Goal: Information Seeking & Learning: Learn about a topic

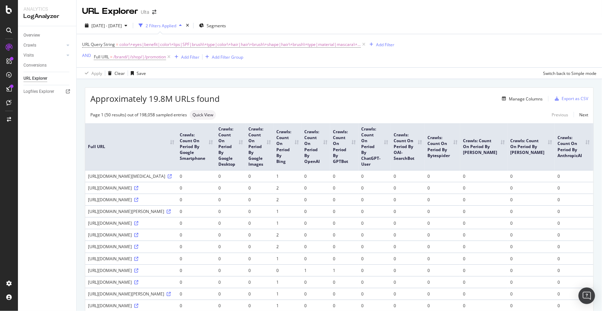
click at [567, 38] on div "URL Query String = color\+eyes|benefit|color\+lips|SPF|brush\+type|color\+hair|…" at bounding box center [339, 50] width 514 height 33
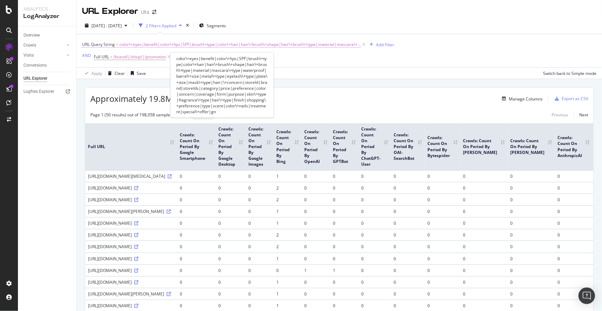
click at [278, 47] on span "color\+eyes|benefit|color\+lips|SPF|brush\+type|color\+hair|hair\+brush\+shape|…" at bounding box center [239, 45] width 241 height 10
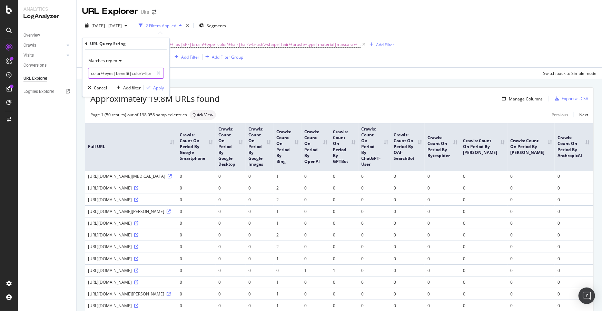
click at [104, 72] on input "color\+eyes|benefit|color\+lips|SPF|brush\+type|color\+hair|hair\+brush\+shape|…" at bounding box center [120, 73] width 65 height 11
click at [100, 72] on input "color\+eyes|benefit|color\+lips|SPF|brush\+type|color\+hair|hair\+brush\+shape|…" at bounding box center [120, 73] width 65 height 11
drag, startPoint x: 113, startPoint y: 72, endPoint x: 454, endPoint y: 103, distance: 342.4
click at [454, 103] on body "Analytics LogAnalyzer Overview Crawls Daily Distribution Segments Distribution …" at bounding box center [301, 155] width 602 height 311
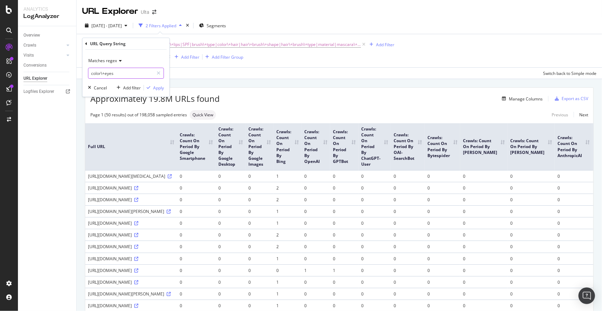
scroll to position [0, 0]
type input "color+eyes"
click at [158, 87] on div "Apply" at bounding box center [158, 88] width 11 height 6
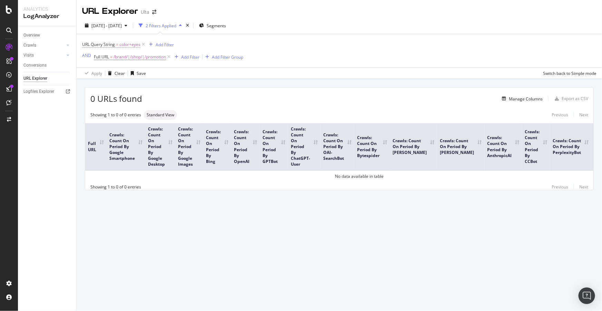
click at [128, 44] on span "color+eyes" at bounding box center [129, 45] width 21 height 10
click at [102, 72] on input "color+eyes" at bounding box center [120, 73] width 65 height 11
click at [103, 73] on input "color+eyes" at bounding box center [120, 73] width 65 height 11
click at [119, 58] on div "Matches regex" at bounding box center [126, 60] width 76 height 11
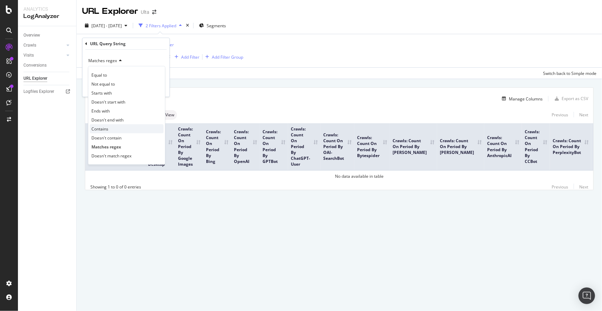
click at [103, 128] on span "Contains" at bounding box center [99, 129] width 17 height 6
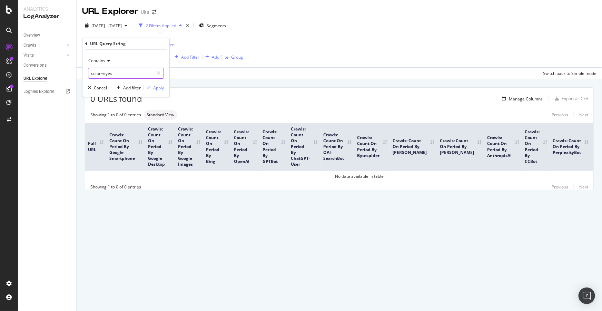
click at [103, 71] on input "color+eyes" at bounding box center [120, 73] width 65 height 11
click at [101, 72] on input "color+eyes" at bounding box center [120, 73] width 65 height 11
type input "eyes"
click at [156, 87] on div "Apply" at bounding box center [158, 88] width 11 height 6
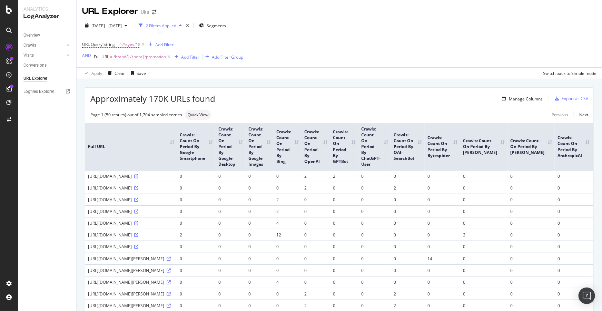
drag, startPoint x: 118, startPoint y: 182, endPoint x: 98, endPoint y: 183, distance: 19.7
click at [98, 179] on div "https://ulta.com/shop/makeup/eyes/eyeshadow?color+eyes=black%5c" at bounding box center [131, 176] width 86 height 6
copy div "color+eyes"
click at [118, 42] on span "URL Query String = ^.*eyes.*$" at bounding box center [111, 44] width 58 height 6
click at [103, 63] on span "Contains" at bounding box center [96, 61] width 17 height 6
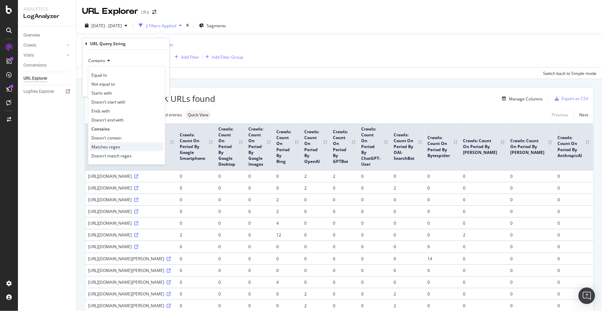
click at [114, 145] on span "Matches regex" at bounding box center [105, 147] width 29 height 6
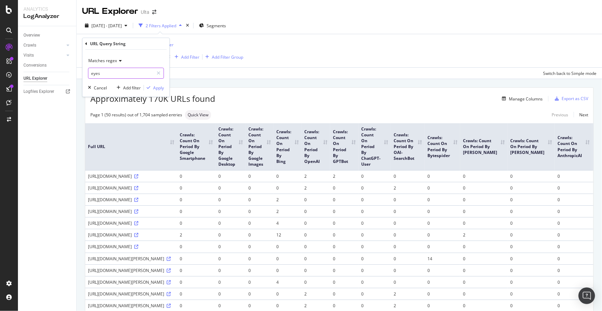
paste input "color+"
type input "color\+eyes"
click at [156, 86] on div "Apply" at bounding box center [158, 88] width 11 height 6
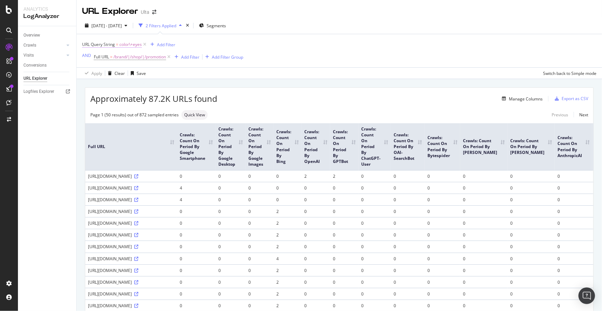
click at [123, 43] on span "color\+eyes" at bounding box center [130, 45] width 22 height 10
click at [123, 72] on input "color\+eyes" at bounding box center [120, 73] width 65 height 11
paste input "(color\+eyes|benefit|color\+lips|SPF|brush\+type|color\+hair|hair\+brush\+shape…"
type input "(color\+eyes|benefit|color\+lips|SPF|brush\+type|color\+hair|hair\+brush\+shape…"
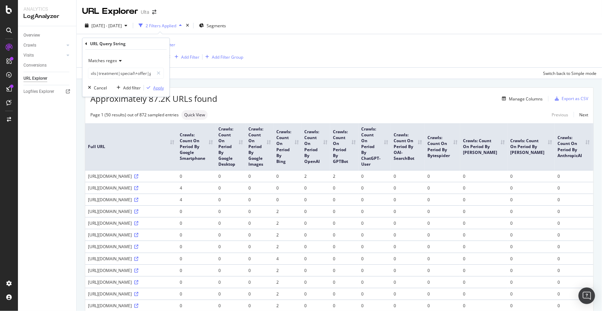
scroll to position [0, 0]
click at [162, 89] on div "Apply" at bounding box center [158, 88] width 11 height 6
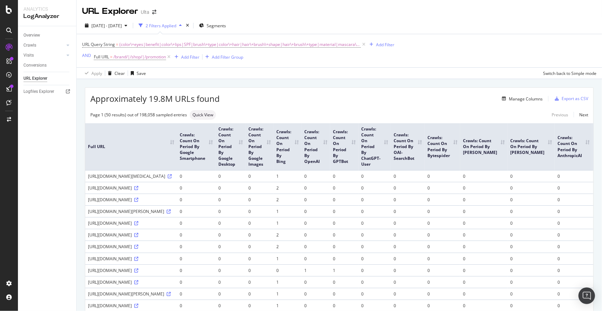
click at [61, 166] on div "Overview Crawls Daily Distribution Segments Distribution HTTP Codes Resources V…" at bounding box center [47, 168] width 58 height 284
click at [197, 114] on span "Quick View" at bounding box center [202, 115] width 21 height 4
click at [159, 80] on input "checkbox" at bounding box center [164, 80] width 14 height 8
checkbox input "true"
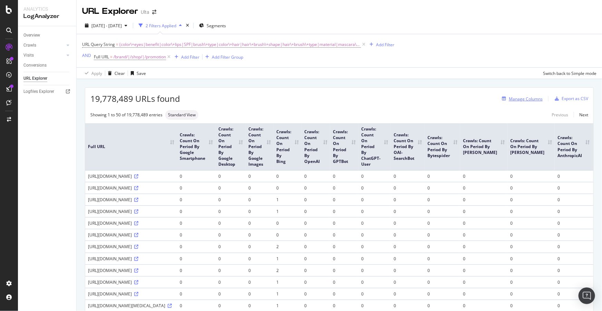
click at [516, 98] on div "Manage Columns" at bounding box center [526, 99] width 34 height 6
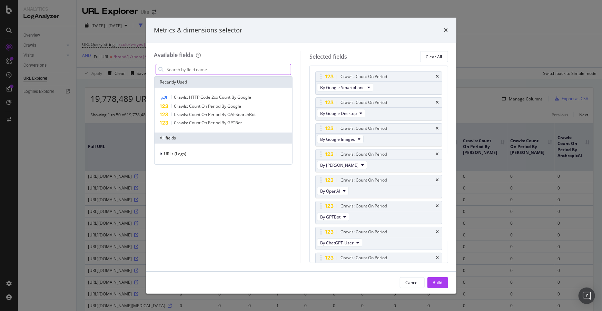
click at [175, 66] on input "modal" at bounding box center [228, 69] width 125 height 10
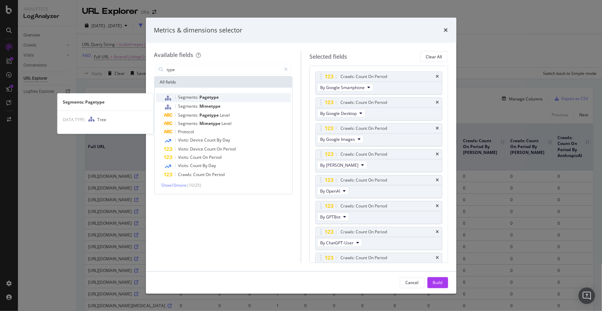
type input "type"
click at [204, 96] on span "Pagetype" at bounding box center [209, 97] width 19 height 6
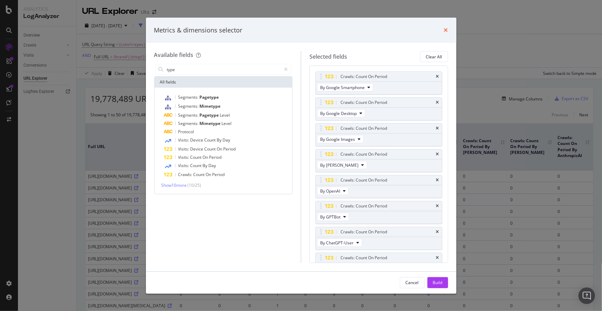
click at [447, 31] on icon "times" at bounding box center [446, 30] width 4 height 6
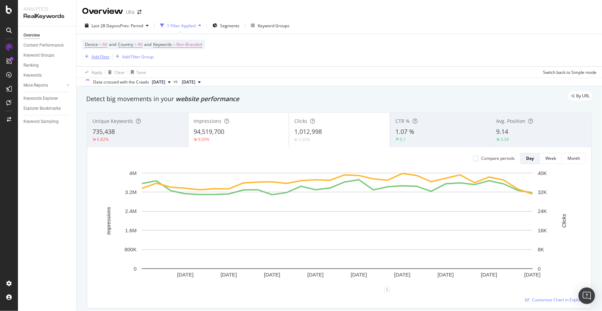
click at [98, 56] on div "Add Filter" at bounding box center [100, 57] width 18 height 6
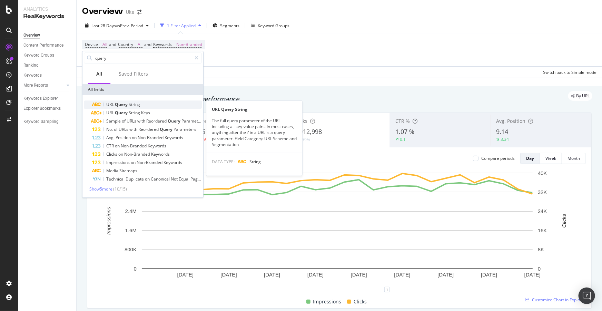
type input "query"
click at [115, 101] on span "Query" at bounding box center [122, 104] width 14 height 6
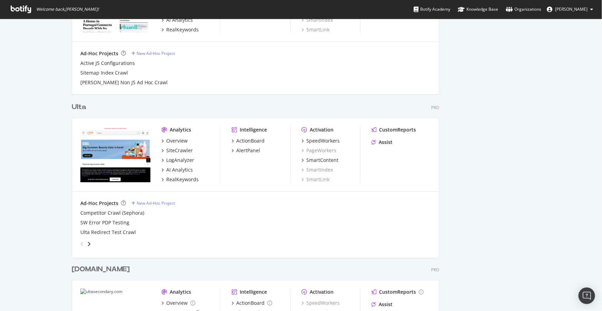
scroll to position [1291, 0]
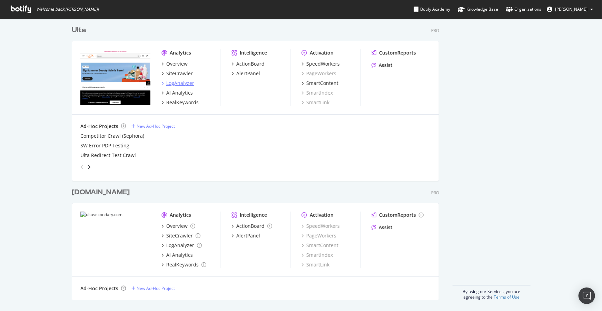
click at [181, 82] on div "LogAnalyzer" at bounding box center [180, 83] width 28 height 7
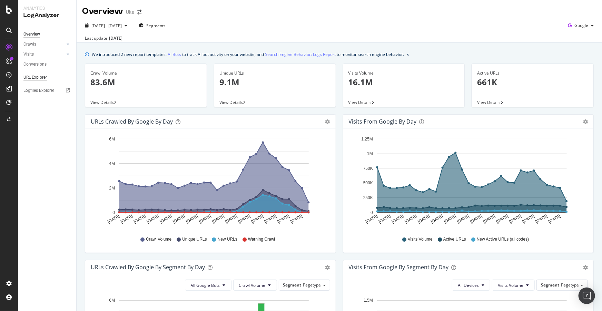
click at [39, 75] on div "URL Explorer" at bounding box center [34, 77] width 23 height 7
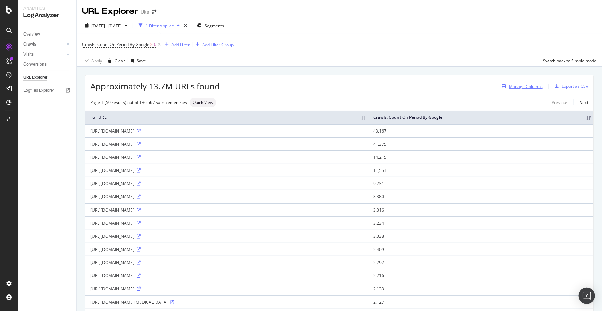
click at [528, 87] on div "Manage Columns" at bounding box center [526, 86] width 34 height 6
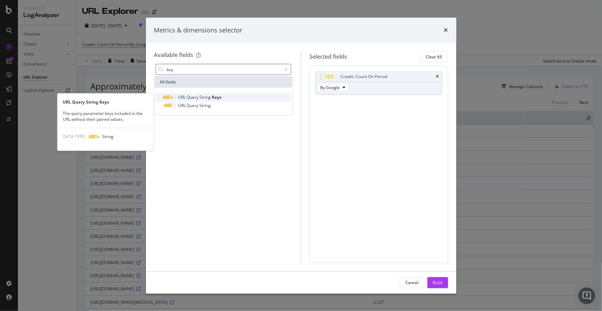
type input "key"
click at [198, 96] on span "Query" at bounding box center [193, 97] width 13 height 6
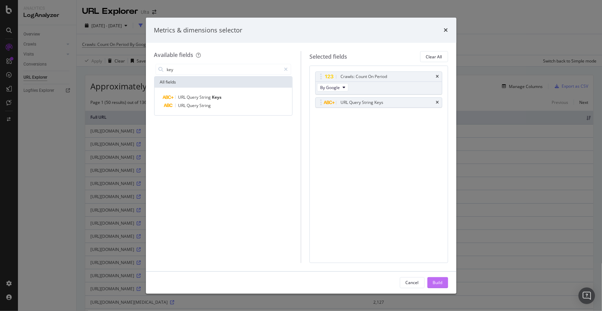
click at [438, 281] on div "Build" at bounding box center [438, 282] width 10 height 6
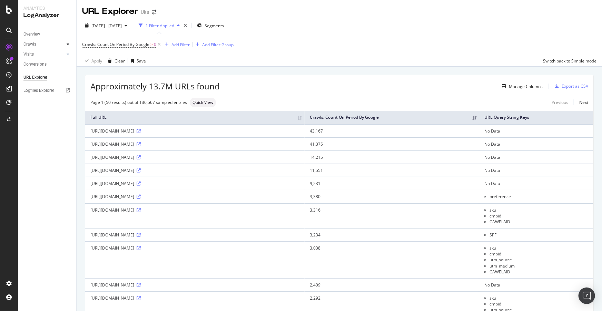
click at [68, 44] on icon at bounding box center [68, 44] width 3 height 4
click at [69, 104] on div at bounding box center [67, 101] width 7 height 7
click at [165, 86] on span "Approximately 13.7M URLs found" at bounding box center [154, 86] width 129 height 12
click at [176, 44] on div "Add Filter" at bounding box center [180, 45] width 18 height 6
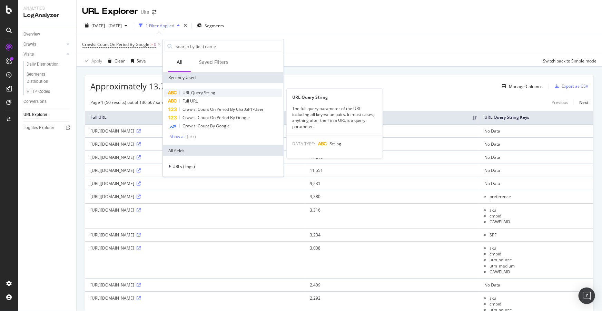
click at [195, 90] on span "URL Query String" at bounding box center [198, 93] width 33 height 6
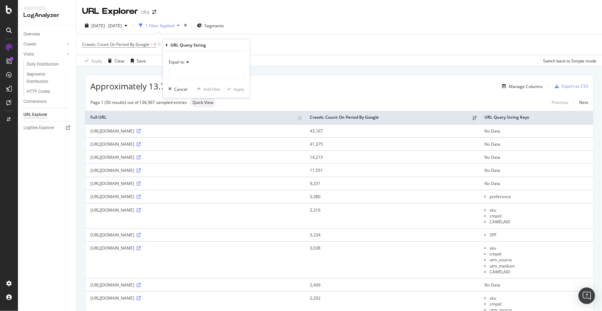
click at [179, 57] on div "Equal to" at bounding box center [206, 62] width 76 height 11
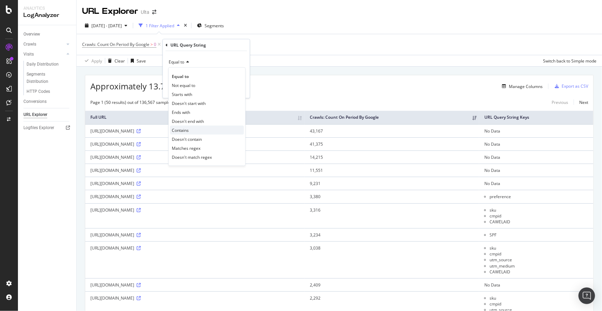
click at [191, 128] on div "Contains" at bounding box center [207, 130] width 74 height 9
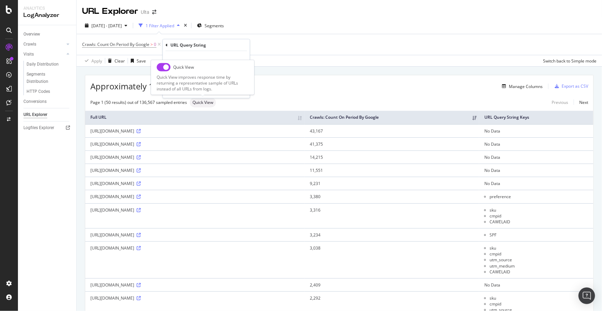
click at [161, 65] on input "checkbox" at bounding box center [164, 67] width 14 height 8
checkbox input "true"
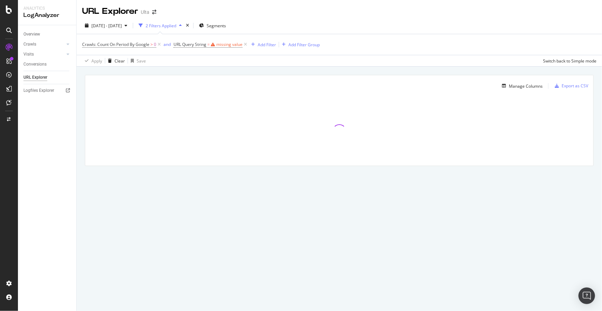
click at [225, 40] on span "URL Query String = missing value" at bounding box center [210, 45] width 75 height 10
click at [226, 43] on div "missing value" at bounding box center [229, 44] width 26 height 6
click at [200, 69] on input "text" at bounding box center [217, 73] width 75 height 11
click at [192, 59] on span "Equal to" at bounding box center [188, 61] width 16 height 6
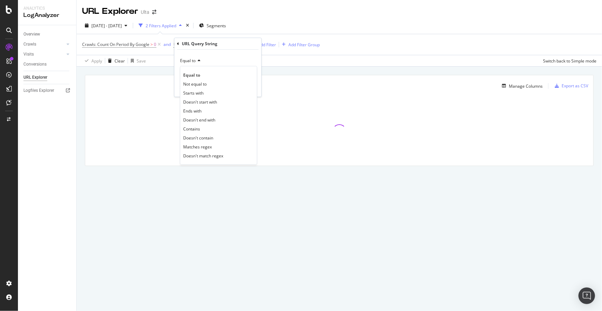
drag, startPoint x: 197, startPoint y: 126, endPoint x: 202, endPoint y: 110, distance: 16.8
click at [197, 125] on div "Contains" at bounding box center [219, 128] width 74 height 9
click at [201, 74] on input "text" at bounding box center [217, 73] width 75 height 11
type input "gn"
click at [252, 85] on div "Apply" at bounding box center [250, 88] width 11 height 6
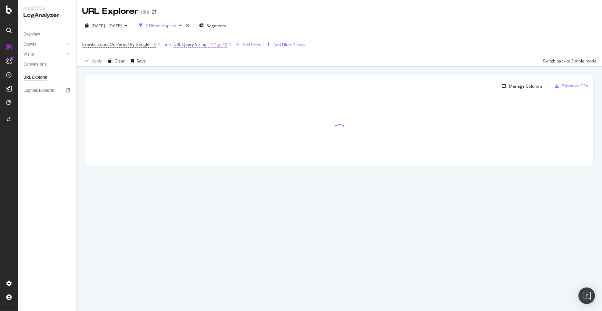
click at [198, 45] on span "URL Query String" at bounding box center [189, 44] width 33 height 6
click at [198, 70] on input "gn" at bounding box center [212, 73] width 65 height 11
click at [201, 70] on input "gn" at bounding box center [212, 73] width 65 height 11
type input "gn="
click at [248, 87] on div "Apply" at bounding box center [250, 88] width 11 height 6
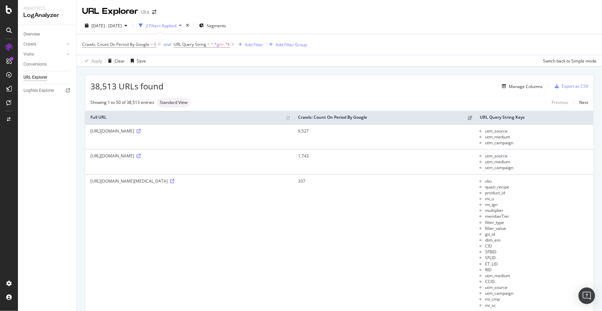
drag, startPoint x: 252, startPoint y: 43, endPoint x: 202, endPoint y: 71, distance: 56.6
click at [216, 47] on span "^.*gn=.*$" at bounding box center [220, 45] width 19 height 10
click at [183, 72] on input "gn=" at bounding box center [212, 73] width 65 height 11
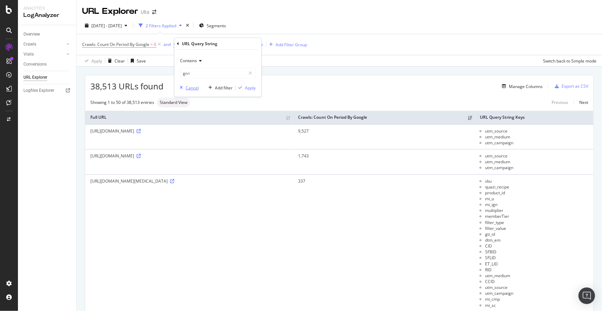
click at [191, 86] on div "Cancel" at bounding box center [192, 88] width 13 height 6
click at [259, 45] on div "Add Filter" at bounding box center [254, 45] width 18 height 6
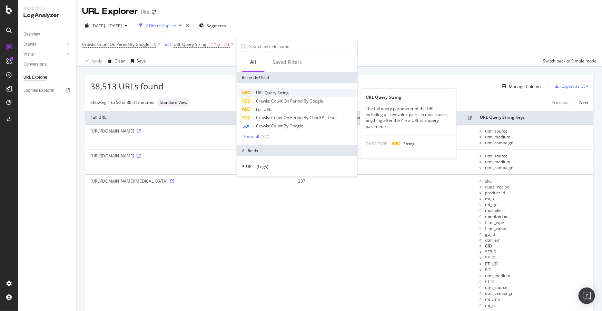
click at [277, 91] on span "URL Query String" at bounding box center [272, 93] width 33 height 6
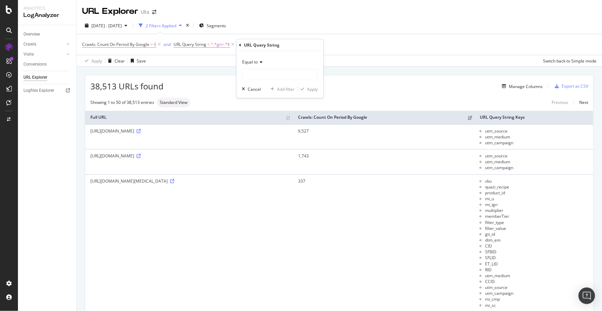
click at [250, 60] on span "Equal to" at bounding box center [250, 62] width 16 height 6
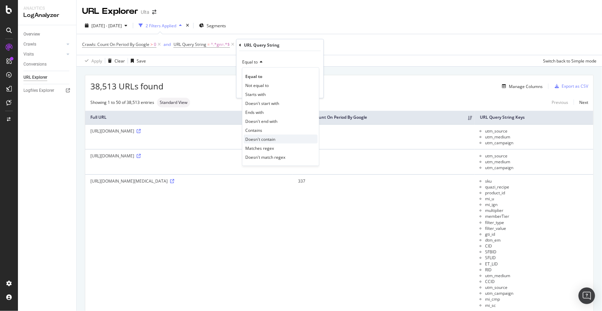
click at [271, 140] on span "Doesn't contain" at bounding box center [261, 139] width 30 height 6
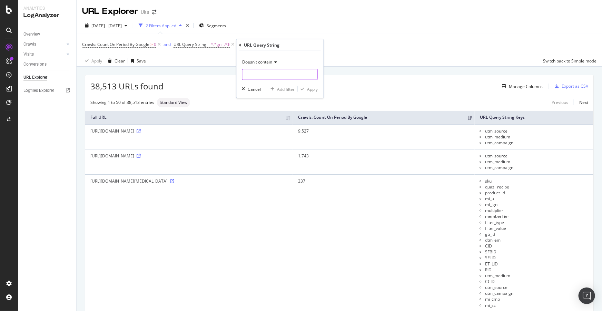
click at [271, 73] on input "text" at bounding box center [279, 74] width 75 height 11
type input "campaign"
click at [309, 89] on div "Apply" at bounding box center [312, 89] width 11 height 6
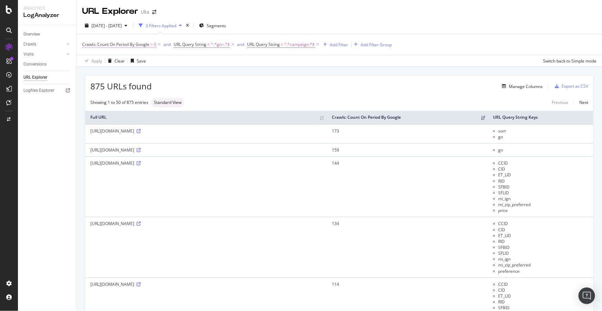
click at [138, 45] on span "Crawls: Count On Period By Google" at bounding box center [115, 44] width 67 height 6
click at [107, 59] on span "By Google" at bounding box center [98, 61] width 20 height 6
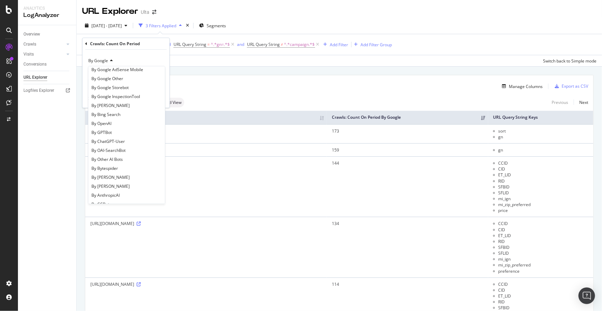
scroll to position [94, 0]
click at [119, 124] on span "By ChatGPT-User" at bounding box center [107, 125] width 33 height 6
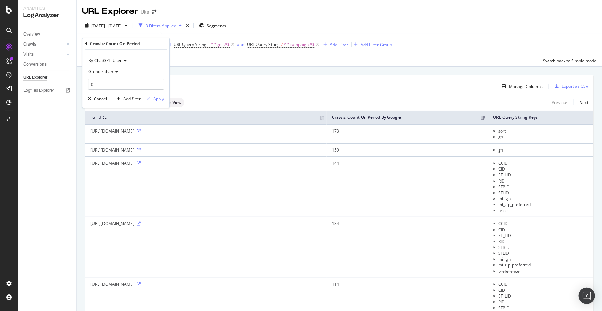
click at [158, 99] on div "Apply" at bounding box center [158, 99] width 11 height 6
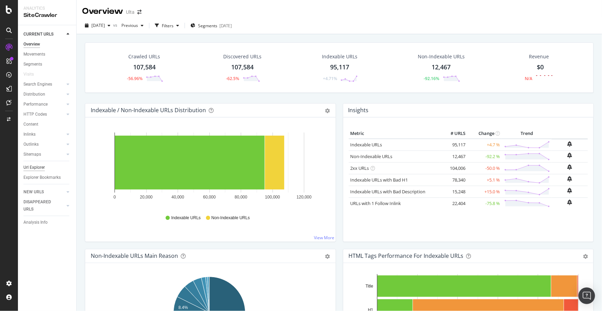
click at [36, 170] on div "Url Explorer" at bounding box center [33, 167] width 21 height 7
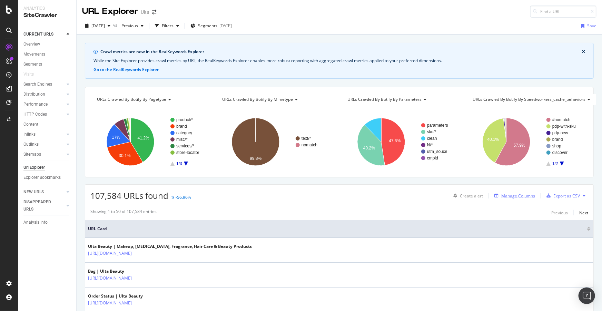
click at [514, 197] on div "Manage Columns" at bounding box center [518, 196] width 34 height 6
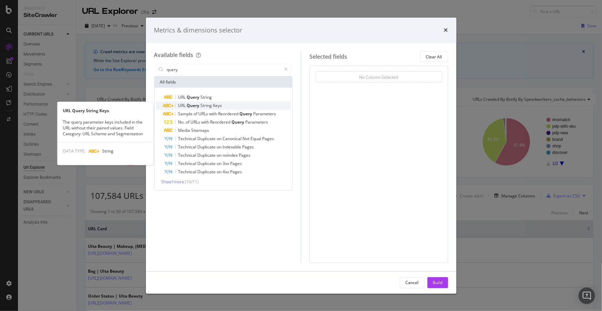
click at [197, 106] on span "Query" at bounding box center [194, 105] width 14 height 6
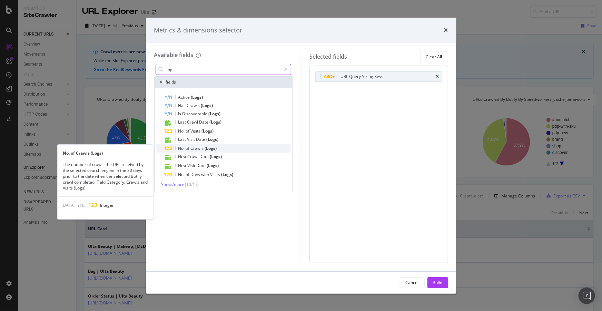
type input "log"
click at [208, 148] on span "(Logs)" at bounding box center [211, 148] width 12 height 6
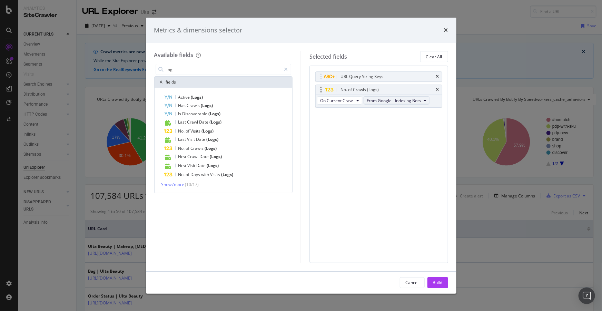
click at [377, 102] on span "From Google - Indexing Bots" at bounding box center [394, 101] width 54 height 6
click at [392, 139] on span "From Google Smartphone" at bounding box center [402, 138] width 66 height 6
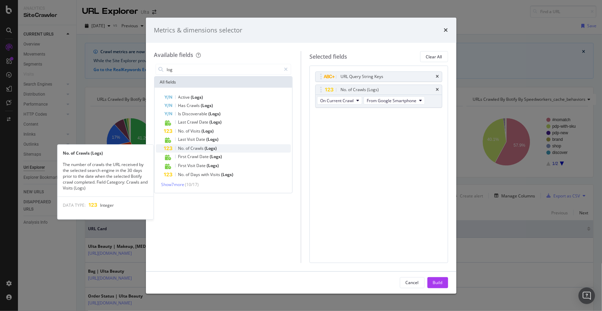
click at [213, 148] on span "(Logs)" at bounding box center [211, 148] width 12 height 6
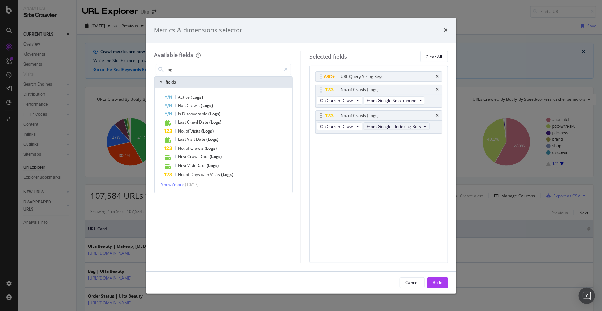
click at [389, 124] on span "From Google - Indexing Bots" at bounding box center [394, 126] width 54 height 6
click at [396, 152] on span "From Google Desktop" at bounding box center [402, 151] width 66 height 6
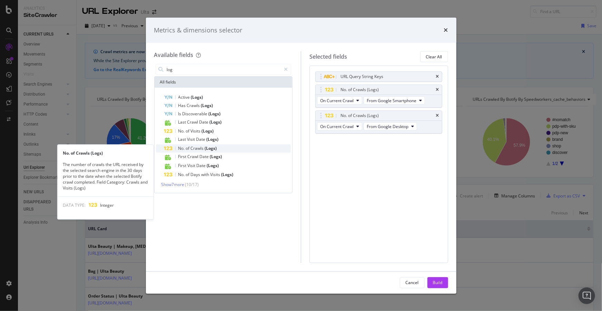
click at [206, 147] on span "(Logs)" at bounding box center [211, 148] width 12 height 6
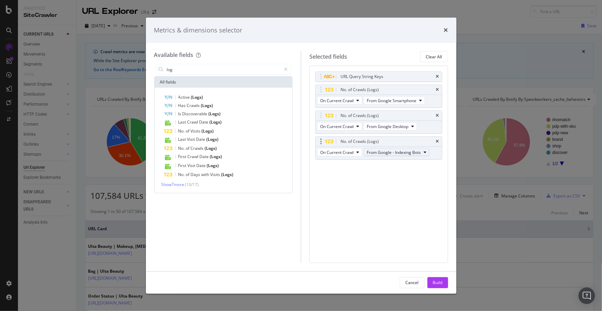
click at [386, 153] on span "From Google - Indexing Bots" at bounding box center [394, 152] width 54 height 6
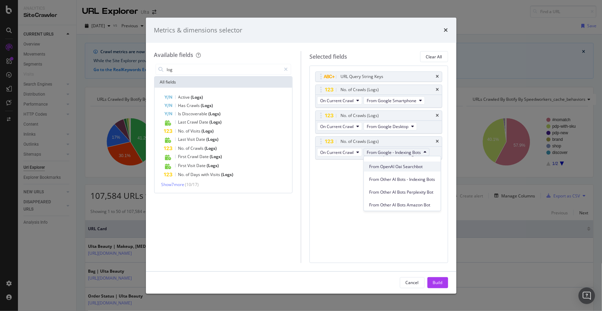
click at [416, 165] on span "From OpenAI Oai Searchbot" at bounding box center [402, 166] width 66 height 6
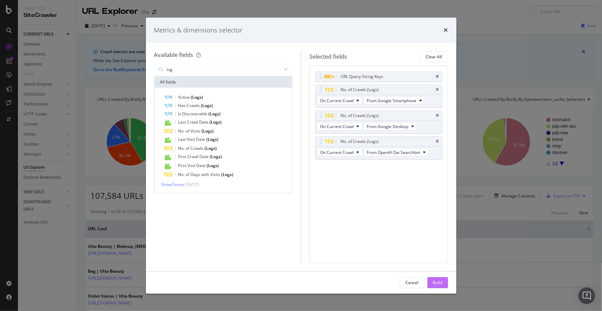
click at [436, 284] on div "Build" at bounding box center [438, 282] width 10 height 6
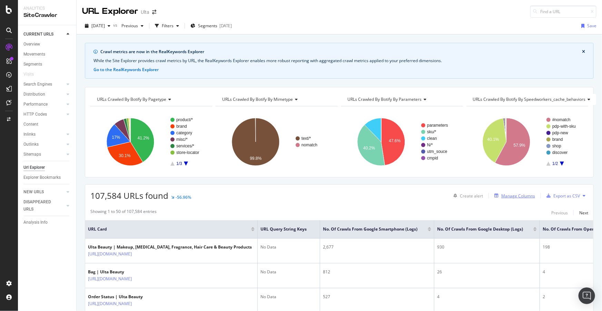
click at [514, 196] on div "Manage Columns" at bounding box center [518, 196] width 34 height 6
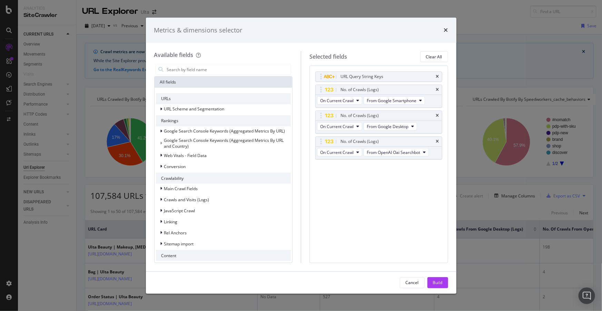
click at [445, 27] on div "times" at bounding box center [446, 30] width 4 height 9
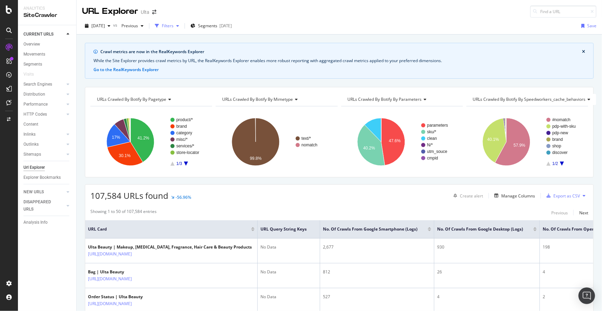
click at [173, 24] on div "Filters" at bounding box center [168, 26] width 12 height 6
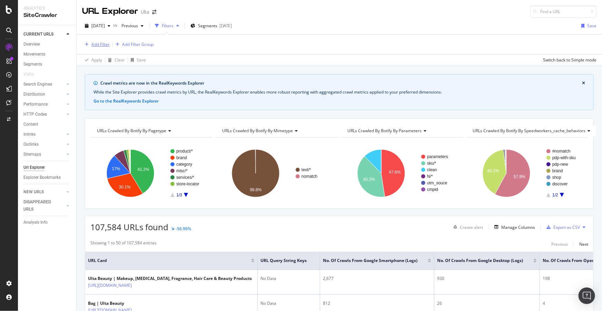
click at [107, 41] on div "Add Filter" at bounding box center [100, 44] width 18 height 6
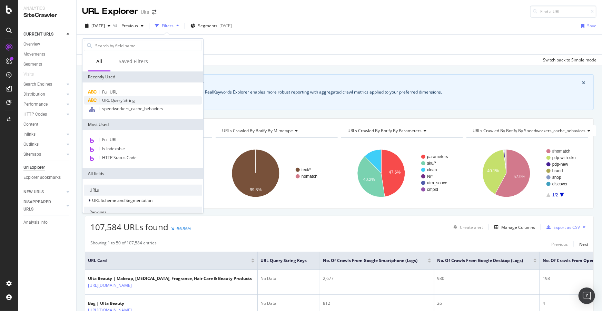
click at [127, 98] on span "URL Query String" at bounding box center [118, 100] width 33 height 6
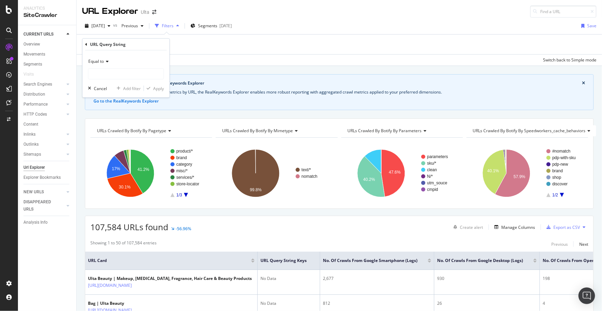
click at [100, 62] on span "Equal to" at bounding box center [96, 61] width 16 height 6
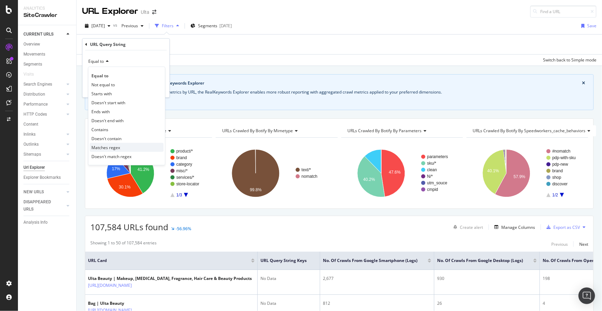
click at [116, 148] on span "Matches regex" at bounding box center [105, 147] width 29 height 6
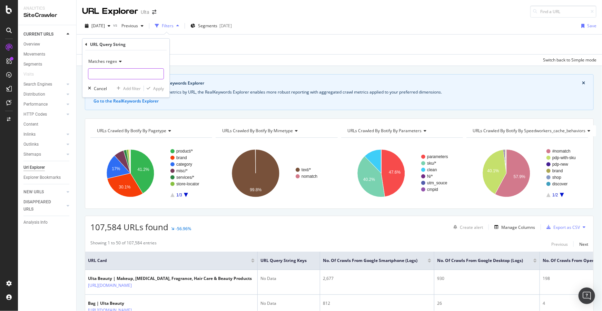
click at [121, 72] on input "text" at bounding box center [125, 73] width 75 height 11
paste input "(color\+eyes|benefit|color\+lips|SPF|brush\+type|color\+hair|hair\+brush\+shape…"
type input "(color\+eyes|benefit|color\+lips|SPF|brush\+type|color\+hair|hair\+brush\+shape…"
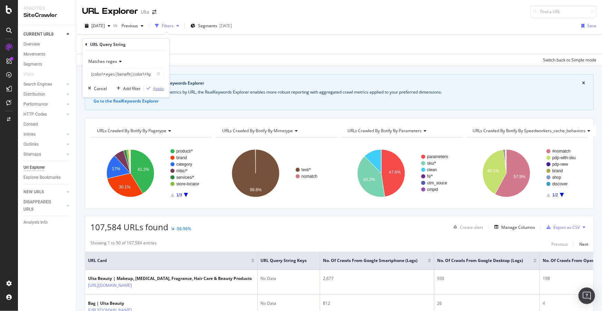
click at [158, 90] on div "Apply" at bounding box center [158, 88] width 11 height 6
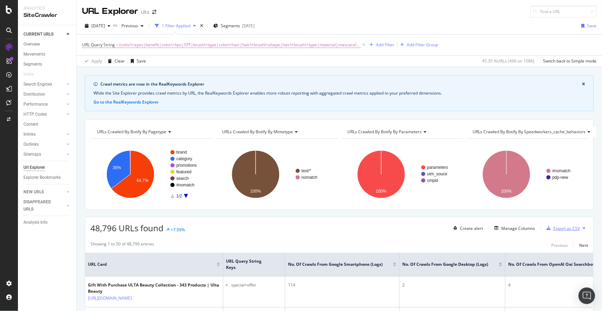
click at [556, 228] on div "Export as CSV" at bounding box center [566, 228] width 27 height 6
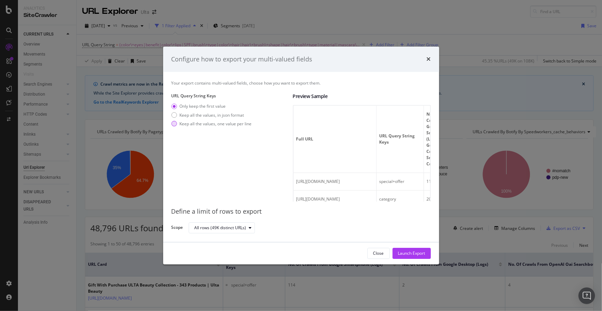
click at [226, 123] on div "Keep all the values, one value per line" at bounding box center [216, 124] width 72 height 6
click at [416, 254] on div "Launch Export" at bounding box center [411, 253] width 27 height 6
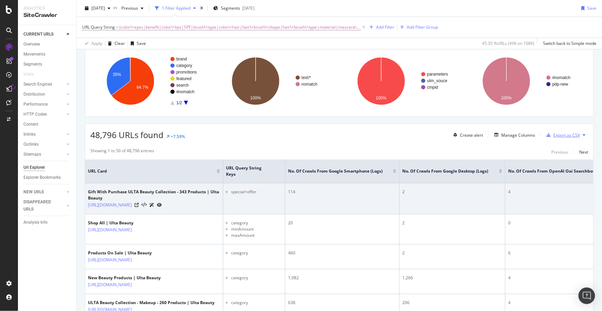
scroll to position [94, 0]
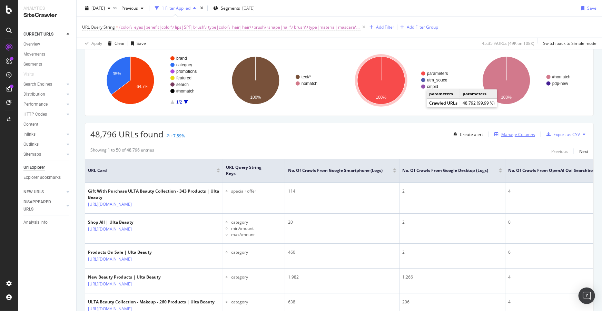
click at [509, 135] on div "Manage Columns" at bounding box center [518, 134] width 34 height 6
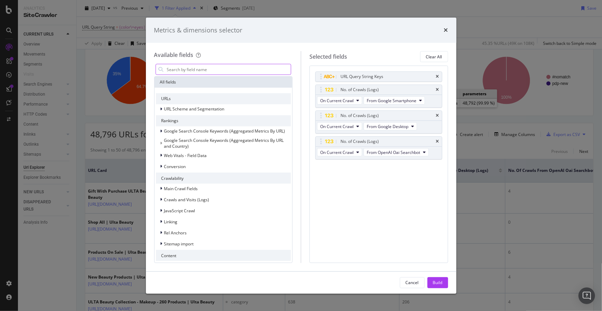
click at [200, 69] on input "modal" at bounding box center [228, 69] width 125 height 10
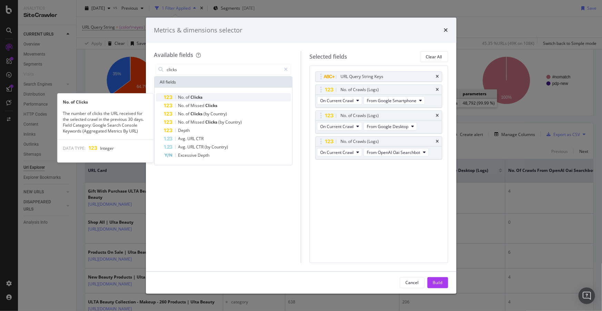
type input "clicks"
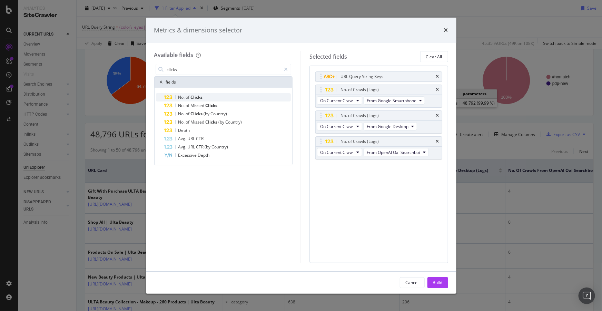
click at [196, 99] on span "Clicks" at bounding box center [197, 97] width 12 height 6
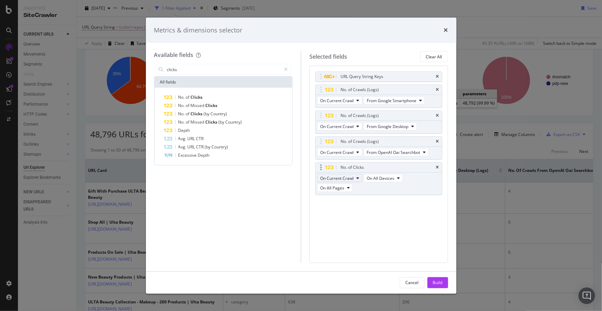
click at [355, 176] on button "On Current Crawl" at bounding box center [339, 178] width 45 height 8
click at [335, 186] on span "On All Pages" at bounding box center [332, 188] width 24 height 6
click at [414, 286] on div "Cancel" at bounding box center [411, 283] width 13 height 10
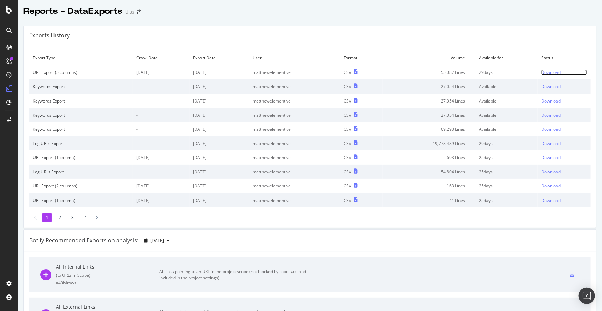
click at [542, 71] on div "Download" at bounding box center [550, 72] width 19 height 6
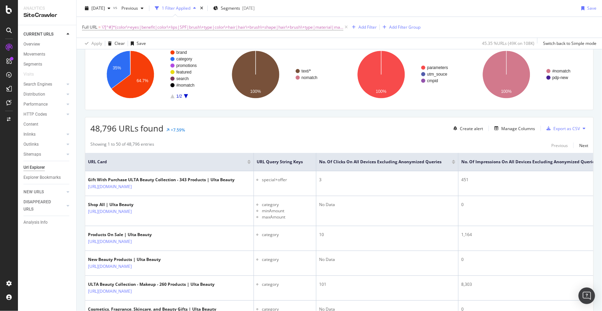
scroll to position [125, 0]
